Goal: Task Accomplishment & Management: Manage account settings

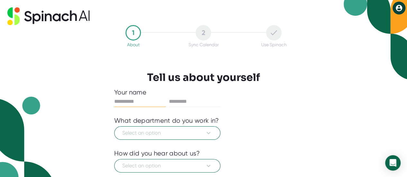
click at [144, 101] on input "text" at bounding box center [139, 101] width 51 height 10
type input "*********"
type input "**********"
click at [161, 137] on span "Select an option" at bounding box center [167, 133] width 90 height 8
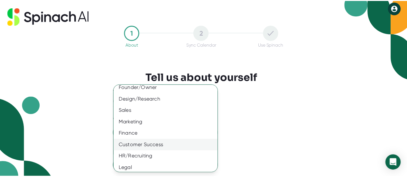
scroll to position [65, 0]
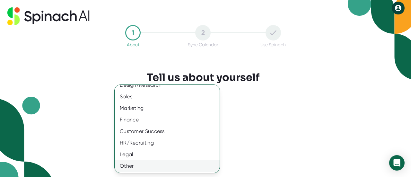
click at [158, 166] on div "Other" at bounding box center [170, 166] width 110 height 12
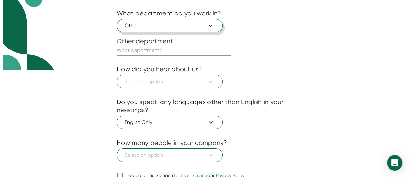
scroll to position [129, 0]
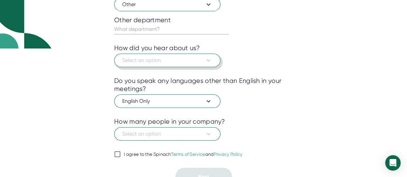
click at [162, 61] on span "Select an option" at bounding box center [167, 61] width 90 height 8
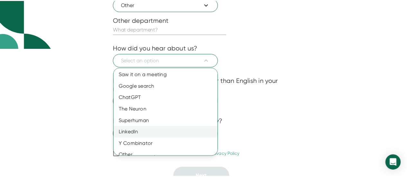
scroll to position [18, 0]
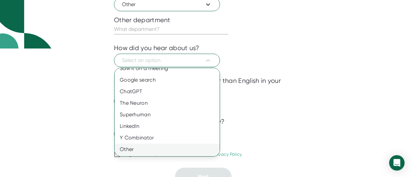
click at [161, 152] on div "Other" at bounding box center [170, 150] width 110 height 12
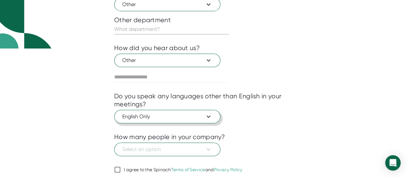
click at [178, 116] on span "English Only" at bounding box center [167, 117] width 90 height 8
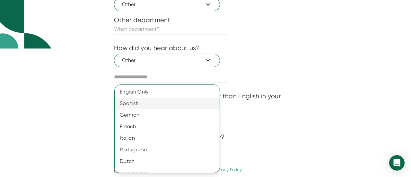
click at [132, 105] on div "Spanish" at bounding box center [170, 104] width 110 height 12
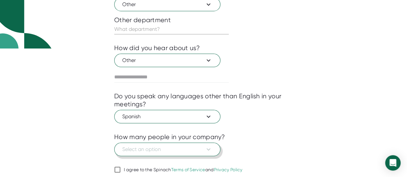
click at [159, 150] on span "Select an option" at bounding box center [167, 150] width 90 height 8
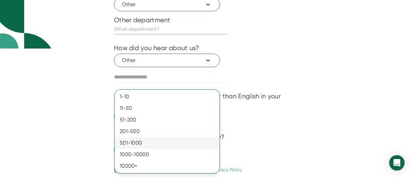
click at [157, 142] on div "501-1000" at bounding box center [167, 143] width 105 height 12
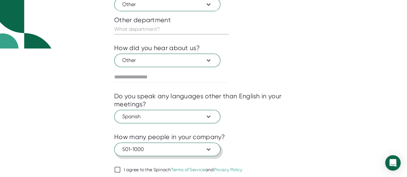
scroll to position [151, 0]
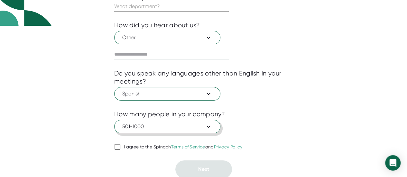
click at [141, 126] on span "501-1000" at bounding box center [167, 127] width 90 height 8
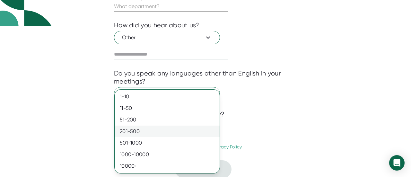
click at [142, 131] on div "201-500" at bounding box center [167, 132] width 105 height 12
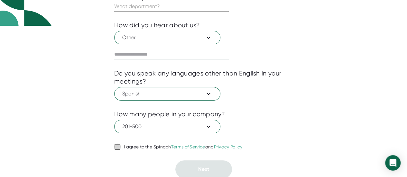
click at [118, 145] on input "I agree to the Spinach Terms of Service and Privacy Policy" at bounding box center [117, 147] width 6 height 8
checkbox input "true"
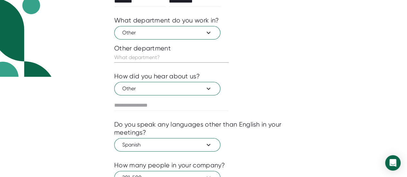
scroll to position [55, 0]
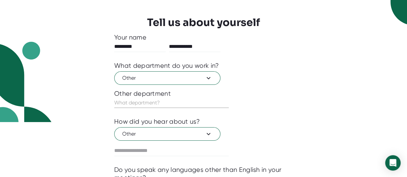
click at [166, 103] on input "text" at bounding box center [171, 103] width 114 height 10
type input "All"
click at [165, 104] on input "All" at bounding box center [171, 103] width 114 height 10
click at [171, 148] on input "text" at bounding box center [171, 151] width 114 height 10
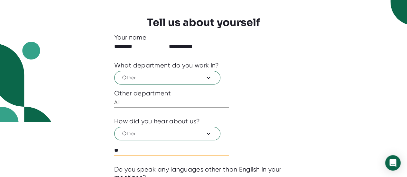
type input "*"
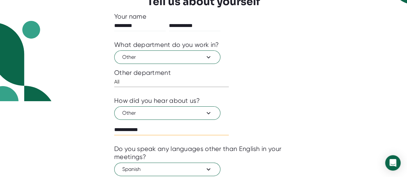
scroll to position [151, 0]
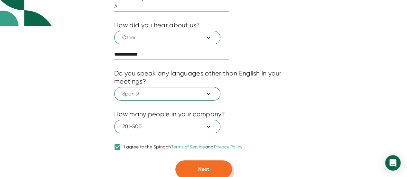
type input "**********"
click at [208, 171] on button "Next" at bounding box center [203, 169] width 57 height 18
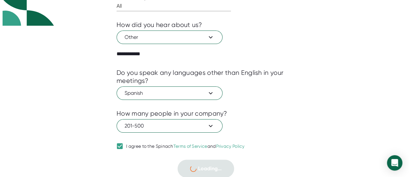
scroll to position [11, 0]
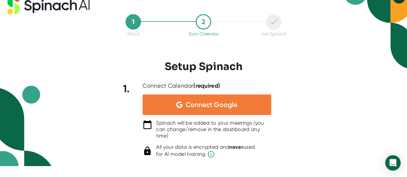
click at [225, 105] on span "Connect Google" at bounding box center [211, 105] width 52 height 6
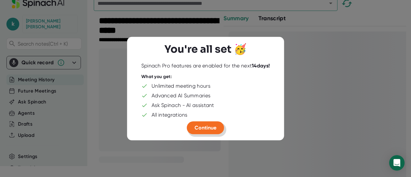
click at [209, 128] on span "Continue" at bounding box center [206, 127] width 22 height 6
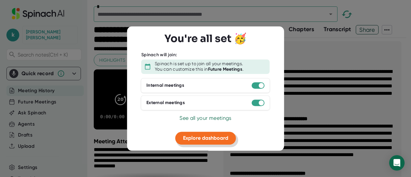
click at [204, 139] on span "Explore dashboard" at bounding box center [205, 138] width 45 height 6
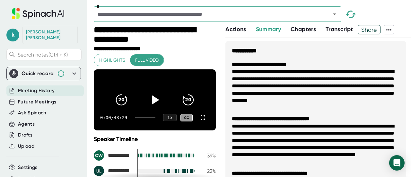
click at [348, 26] on span "Transcript" at bounding box center [340, 29] width 28 height 7
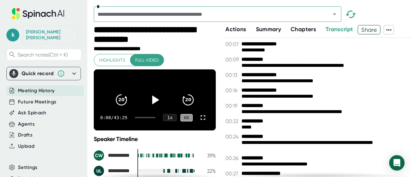
click at [388, 31] on icon at bounding box center [389, 30] width 8 height 8
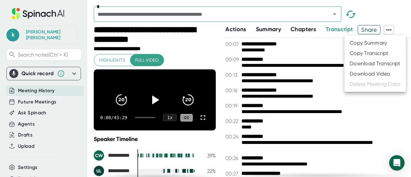
click at [383, 54] on div "Copy Transcript" at bounding box center [369, 53] width 39 height 6
